Goal: Task Accomplishment & Management: Manage account settings

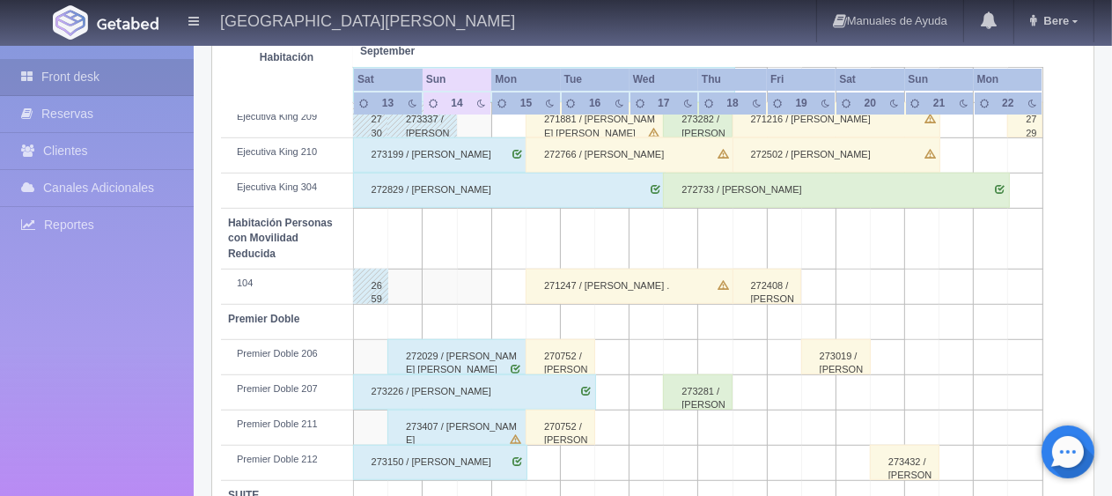
scroll to position [939, 0]
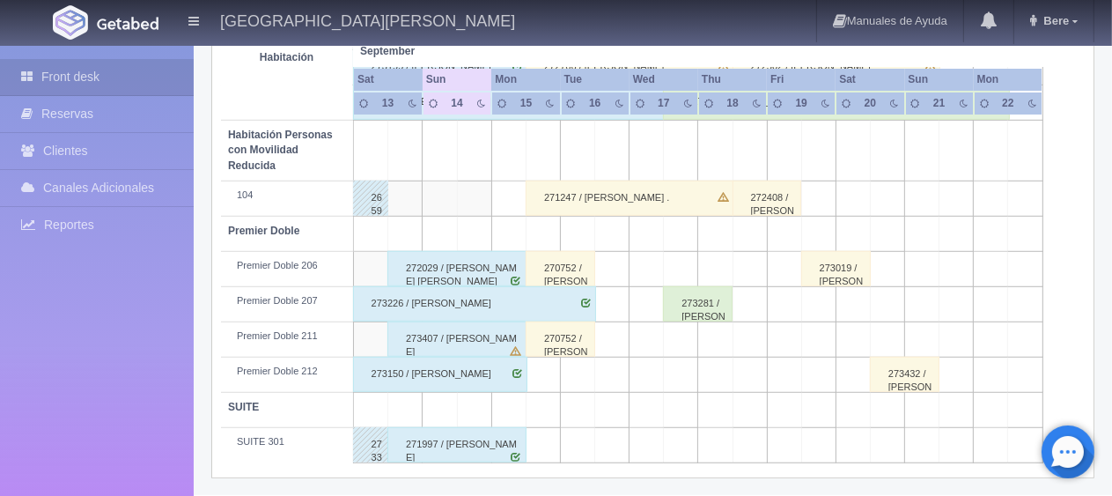
click at [514, 378] on div "273150 / [PERSON_NAME]" at bounding box center [440, 374] width 174 height 35
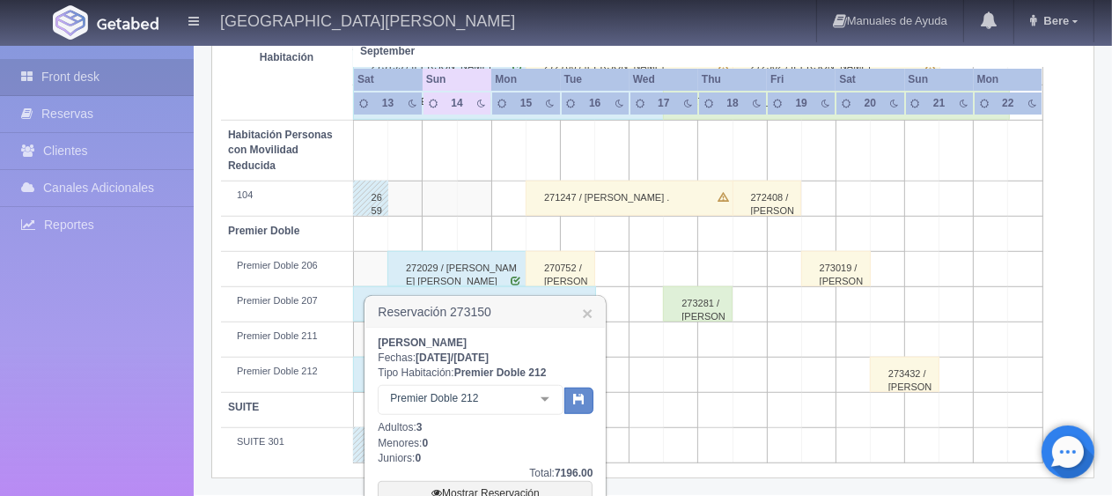
scroll to position [1027, 0]
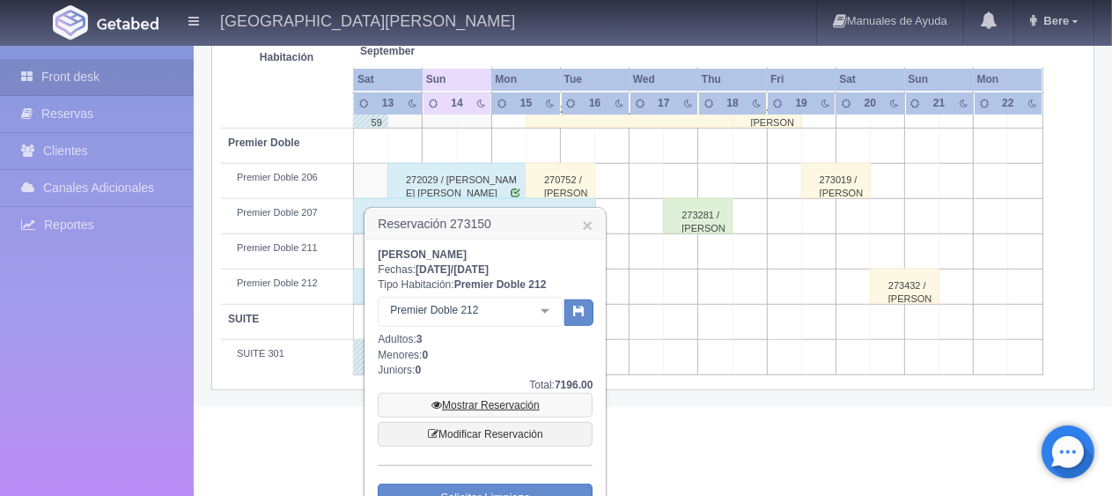
click at [500, 401] on link "Mostrar Reservación" at bounding box center [485, 405] width 215 height 25
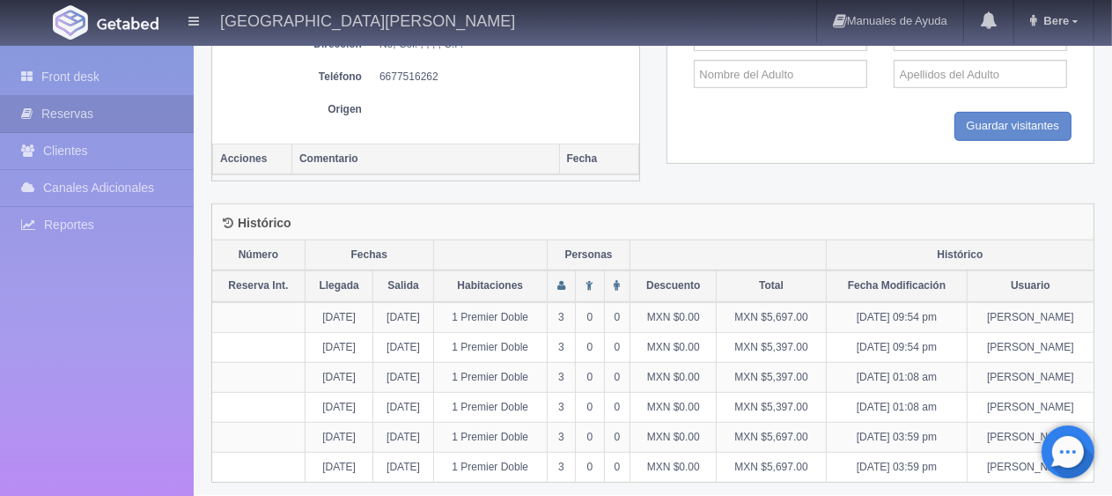
scroll to position [448, 0]
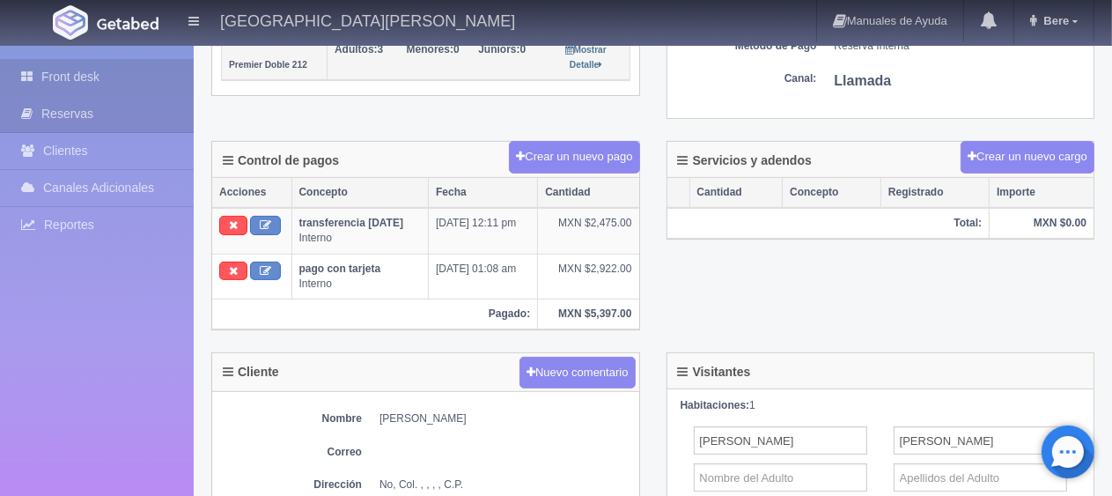
click at [33, 80] on icon at bounding box center [31, 77] width 20 height 18
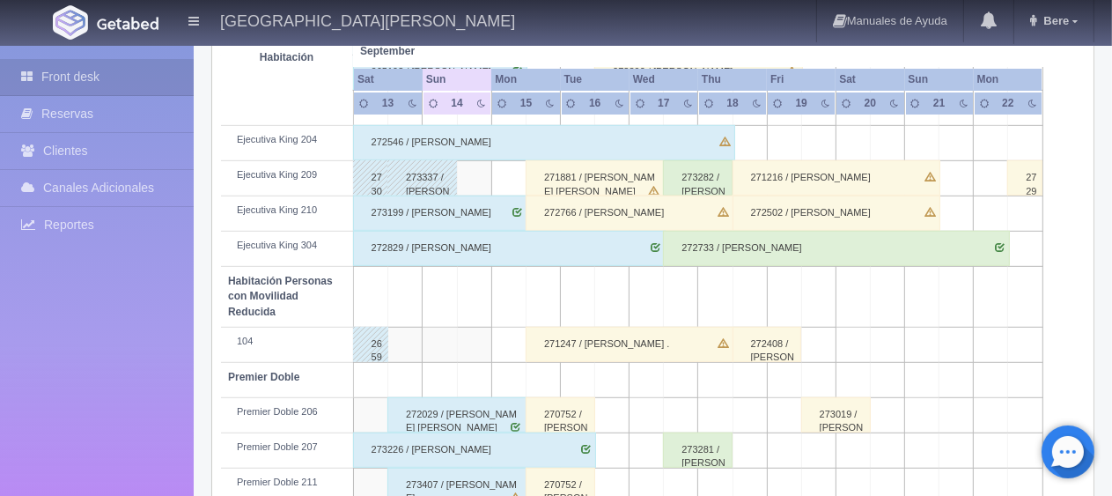
scroll to position [939, 0]
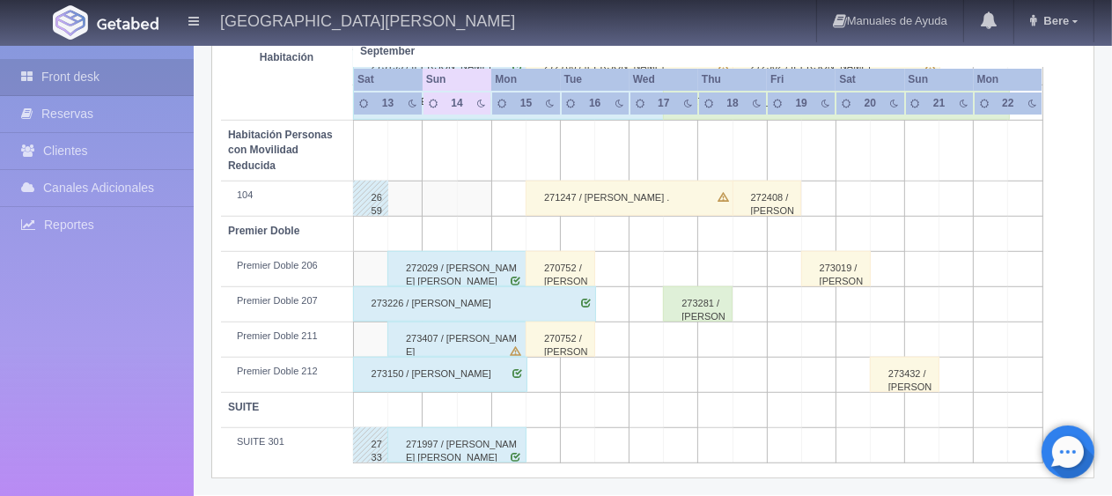
click at [511, 372] on div "273150 / [PERSON_NAME]" at bounding box center [440, 374] width 174 height 35
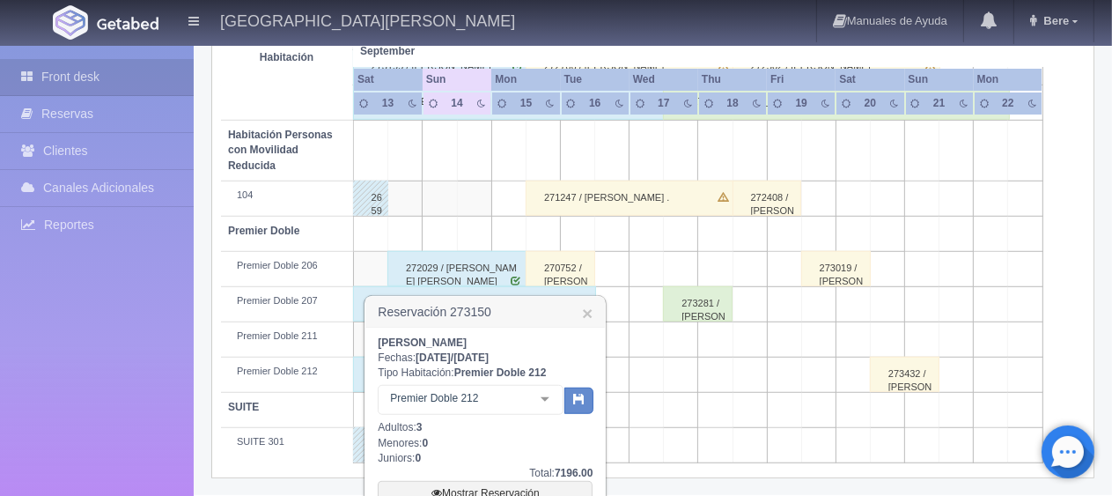
scroll to position [1124, 0]
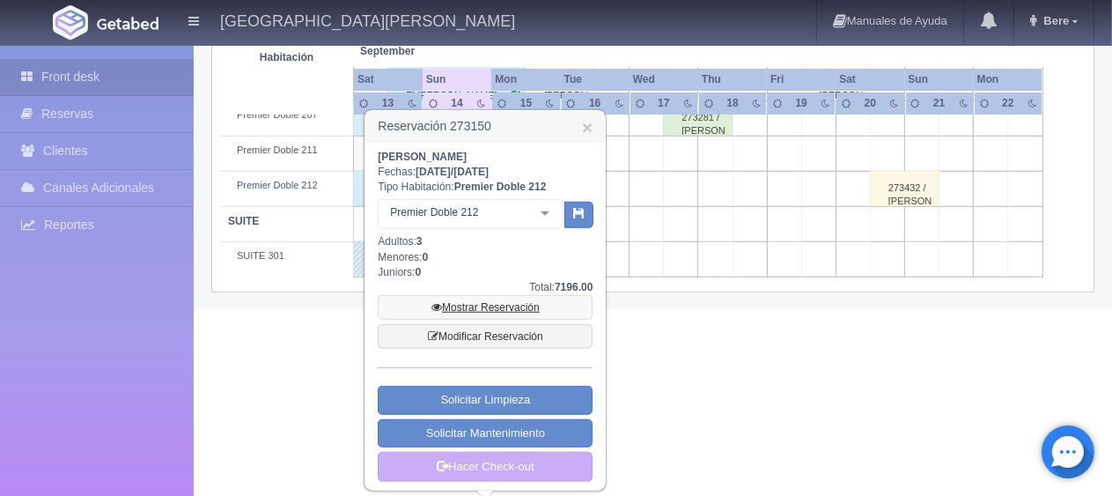
click at [498, 306] on link "Mostrar Reservación" at bounding box center [485, 307] width 215 height 25
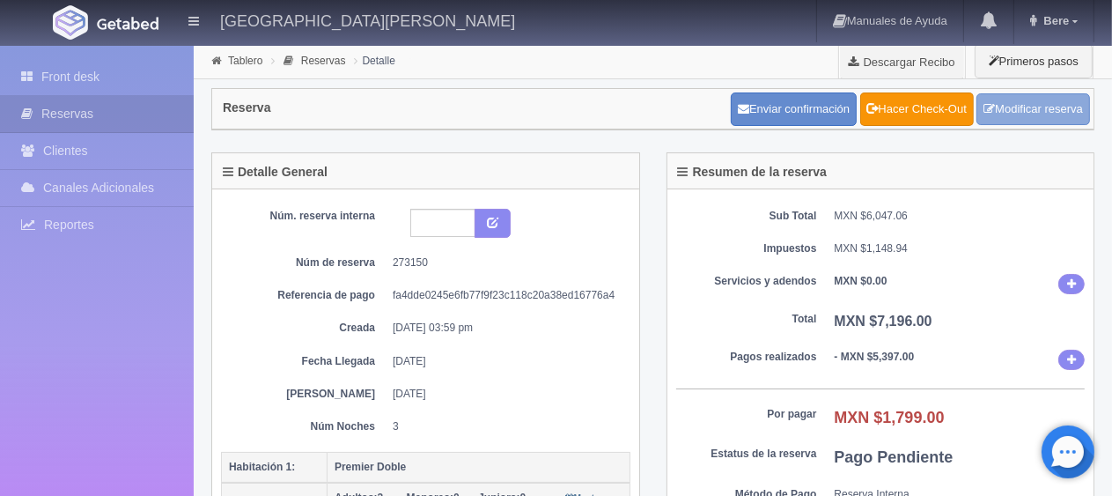
click at [1008, 106] on link "Modificar reserva" at bounding box center [1033, 109] width 114 height 33
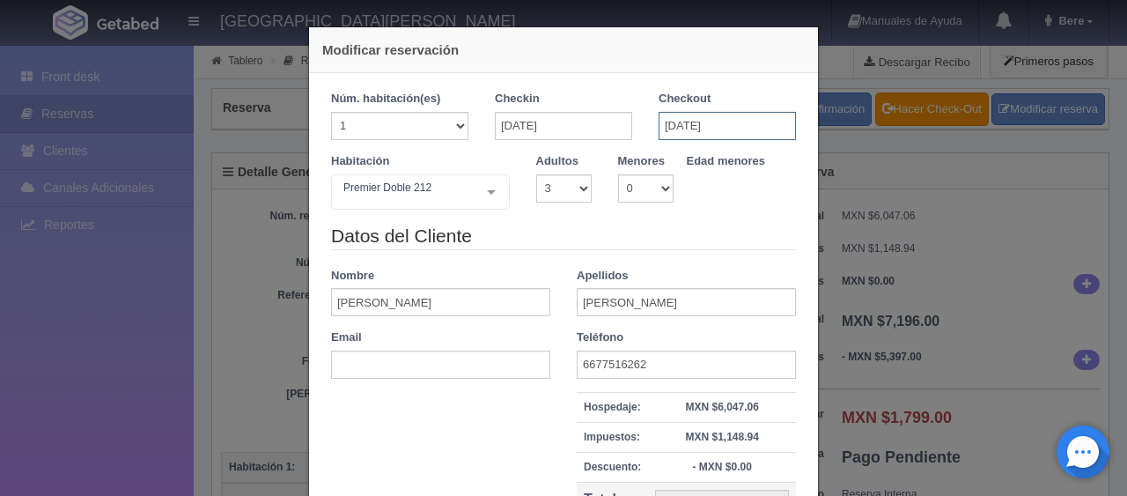
click at [725, 120] on input "15-09-2025" at bounding box center [727, 126] width 137 height 28
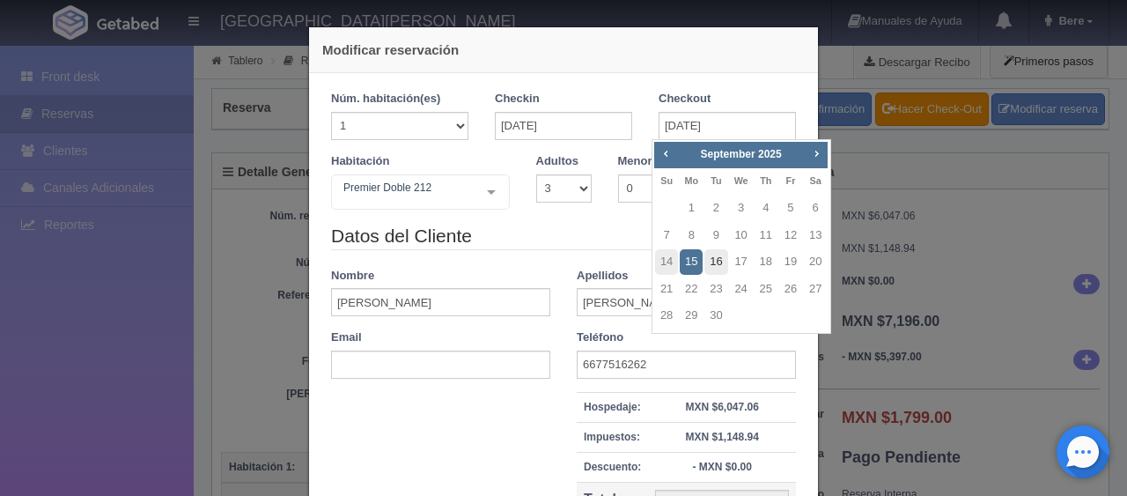
click at [720, 261] on link "16" at bounding box center [715, 262] width 23 height 26
type input "16-09-2025"
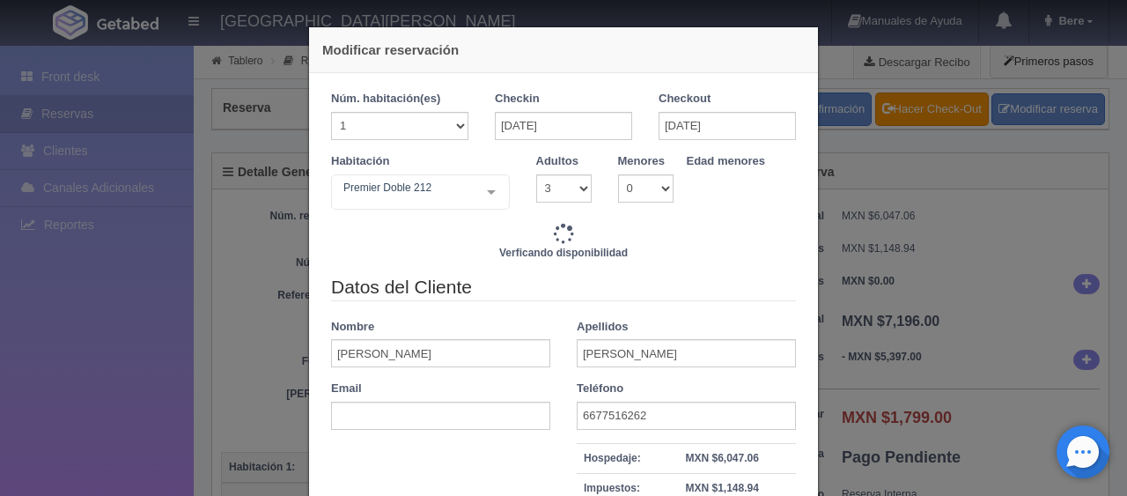
type input "7596.00"
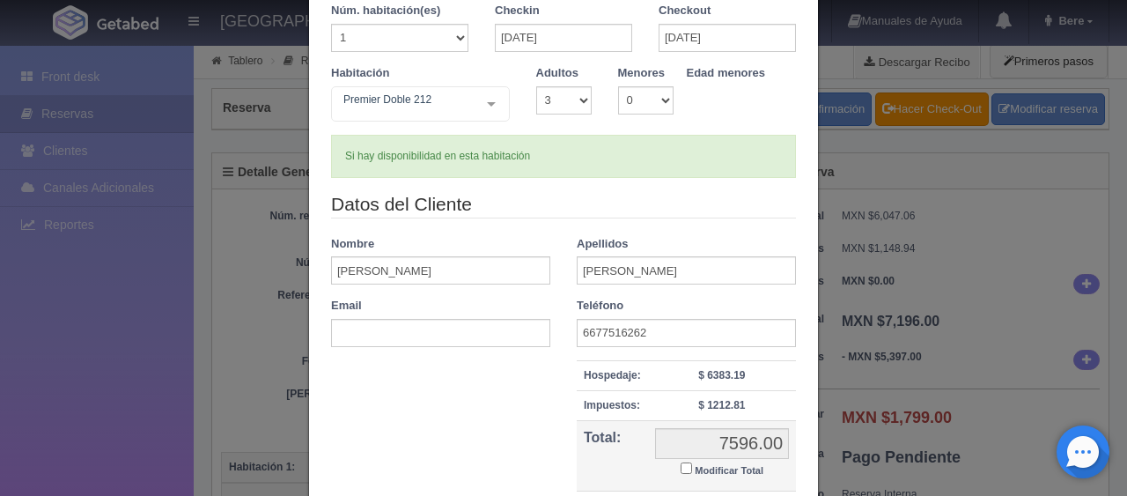
scroll to position [250, 0]
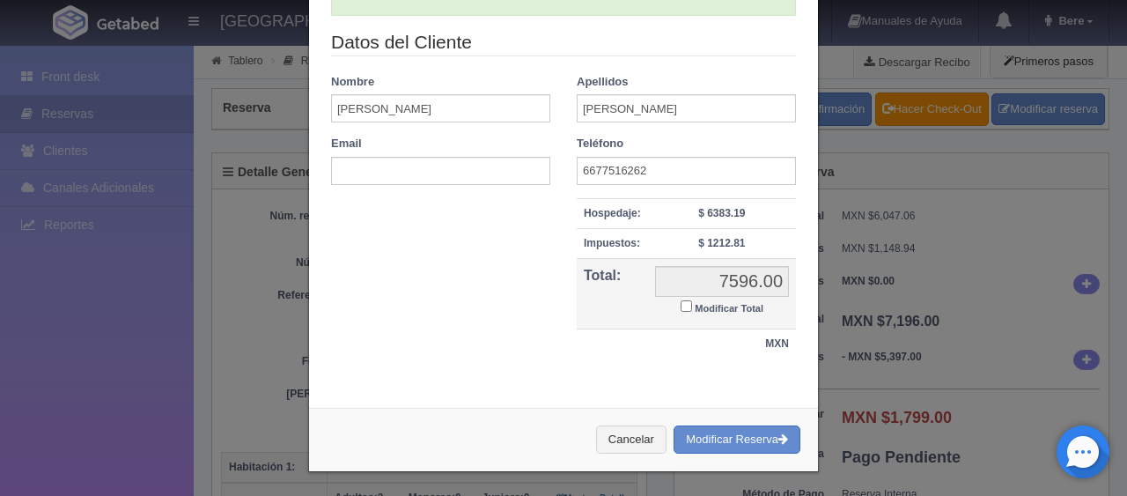
click at [696, 307] on small "Modificar Total" at bounding box center [729, 308] width 69 height 11
click at [692, 307] on input "Modificar Total" at bounding box center [686, 305] width 11 height 11
checkbox input "true"
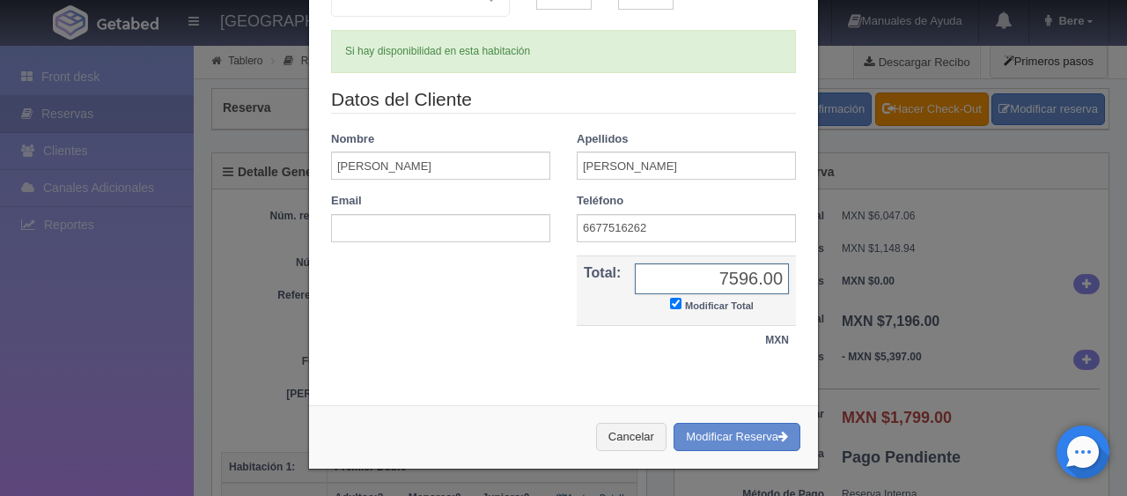
scroll to position [190, 0]
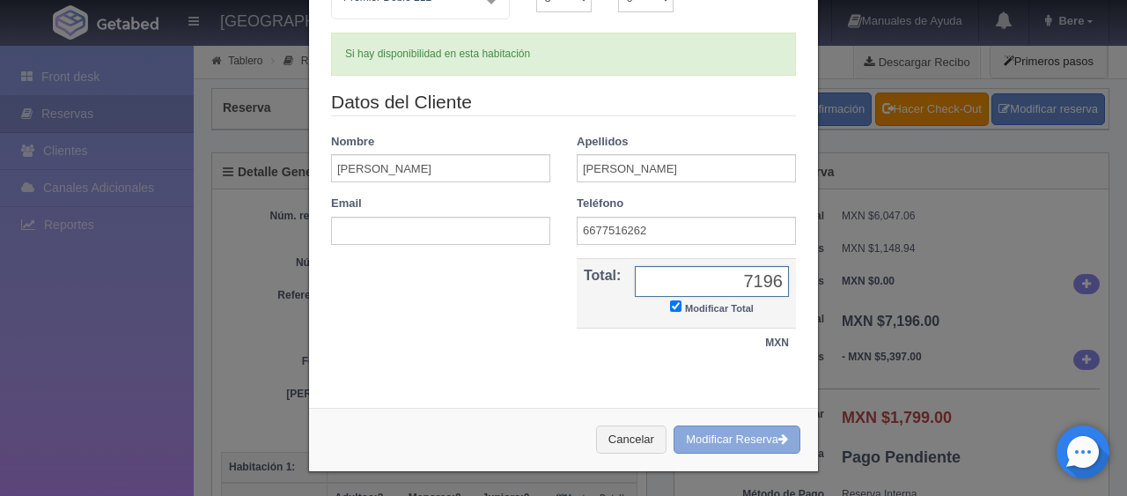
type input "7196"
click at [708, 445] on button "Modificar Reserva" at bounding box center [737, 439] width 127 height 29
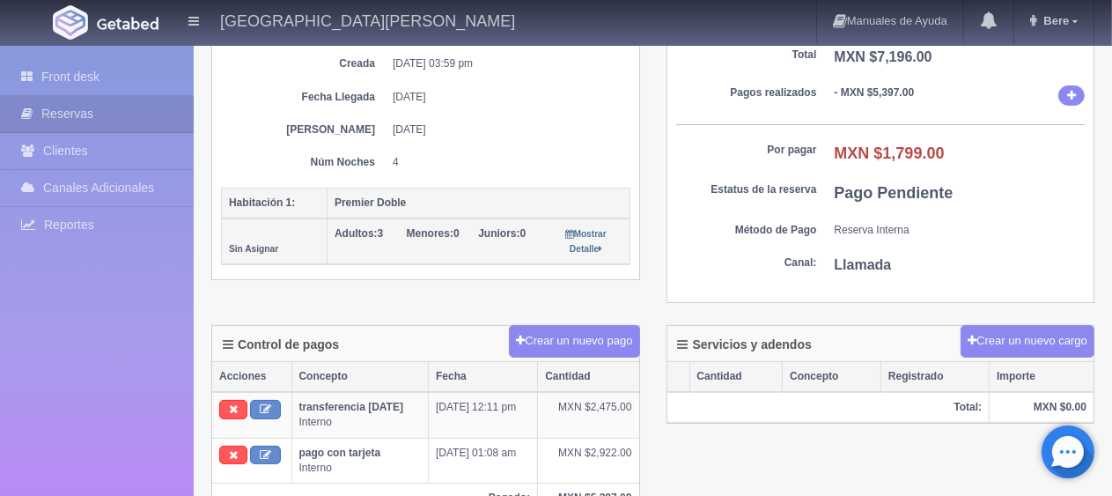
scroll to position [176, 0]
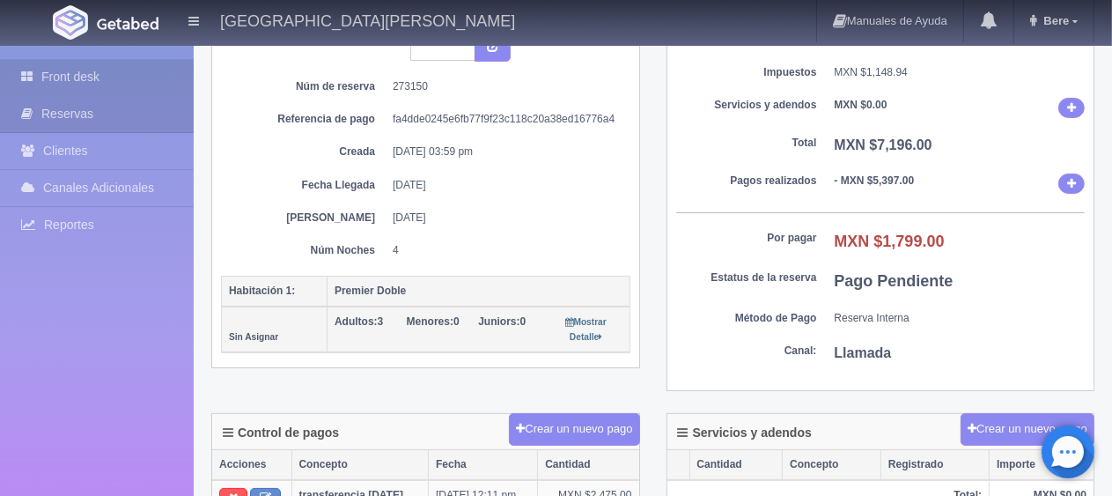
click at [116, 73] on link "Front desk" at bounding box center [97, 77] width 194 height 36
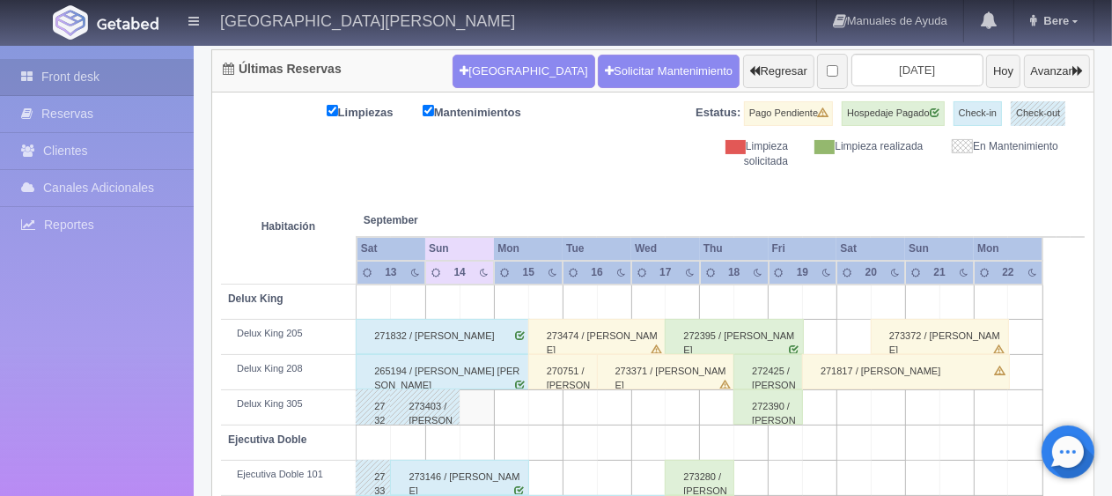
scroll to position [440, 0]
